Goal: Information Seeking & Learning: Learn about a topic

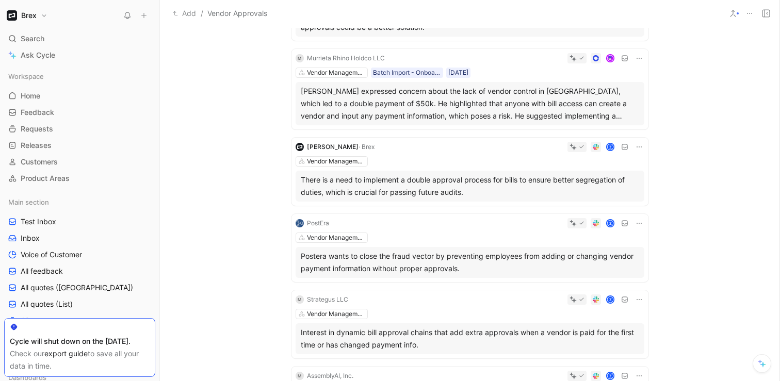
scroll to position [228, 0]
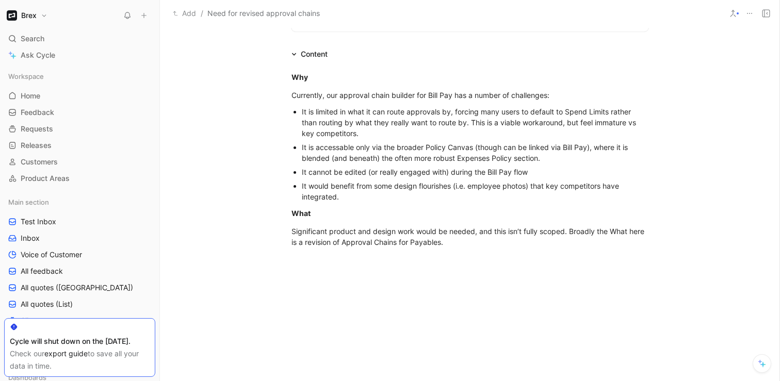
scroll to position [335, 0]
